Goal: Task Accomplishment & Management: Contribute content

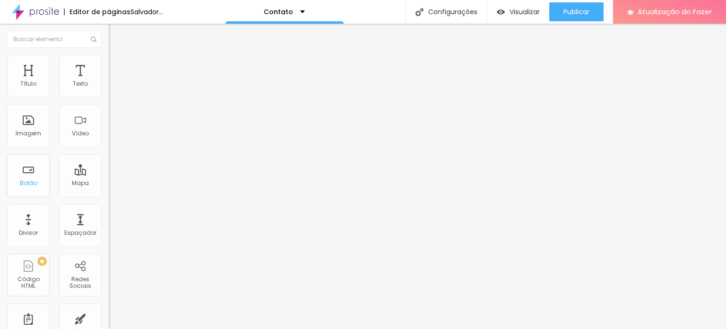
click at [37, 185] on div "Botão" at bounding box center [28, 175] width 43 height 43
click at [29, 170] on div "Botão" at bounding box center [28, 175] width 43 height 43
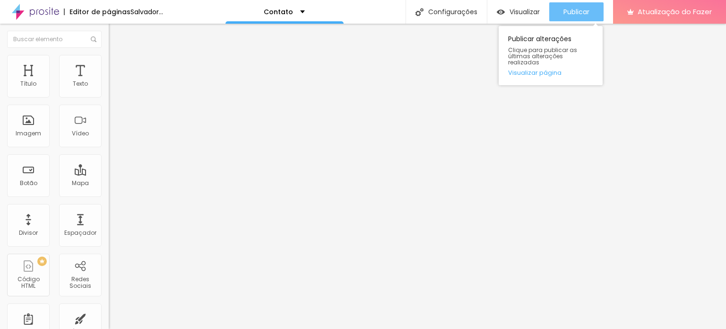
click at [577, 13] on font "Publicar" at bounding box center [576, 11] width 26 height 9
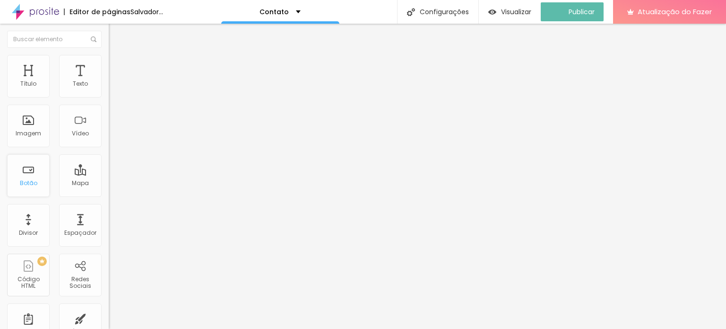
click at [38, 176] on div "Botão" at bounding box center [28, 175] width 43 height 43
click at [62, 87] on div "Texto" at bounding box center [80, 76] width 43 height 43
click at [73, 81] on font "Texto" at bounding box center [80, 83] width 15 height 8
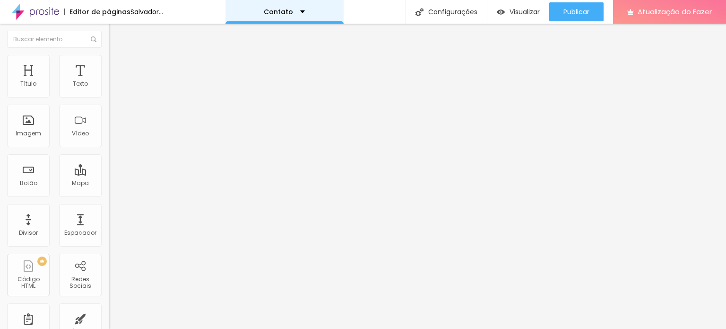
click at [305, 10] on div "Contato" at bounding box center [284, 12] width 41 height 7
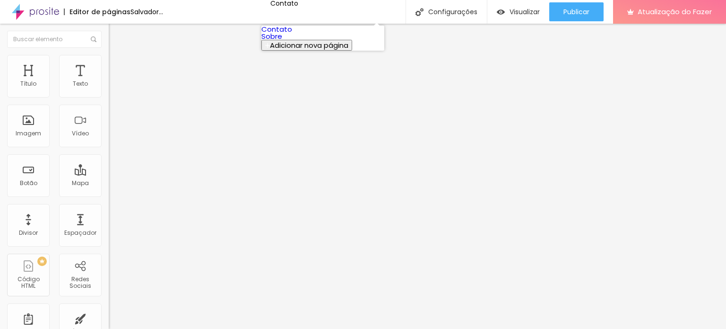
click at [282, 41] on link "Sobre" at bounding box center [271, 36] width 21 height 10
